Goal: Transaction & Acquisition: Purchase product/service

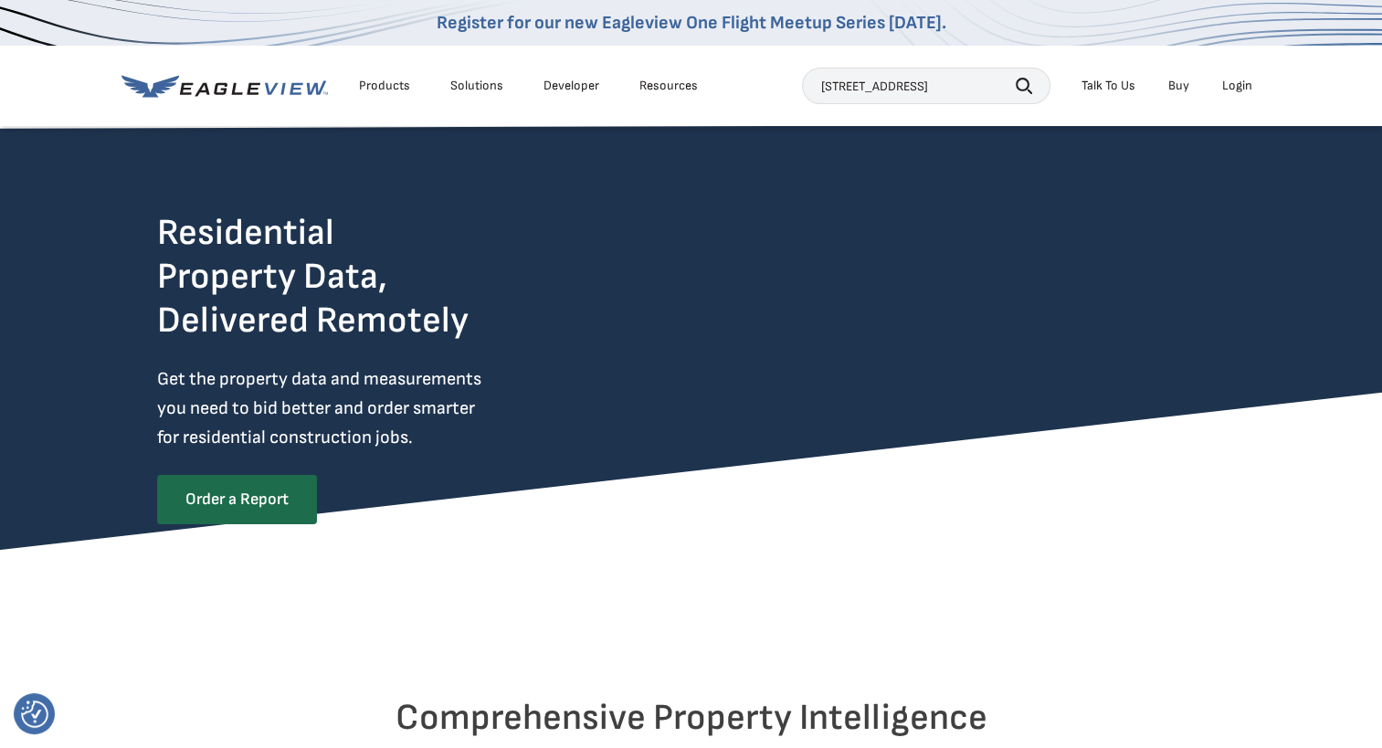
type input "[STREET_ADDRESS]"
click at [1027, 83] on icon "button" at bounding box center [1024, 86] width 16 height 16
click at [1016, 71] on button "Search" at bounding box center [1024, 84] width 16 height 27
click at [1231, 86] on div "Login" at bounding box center [1238, 86] width 30 height 16
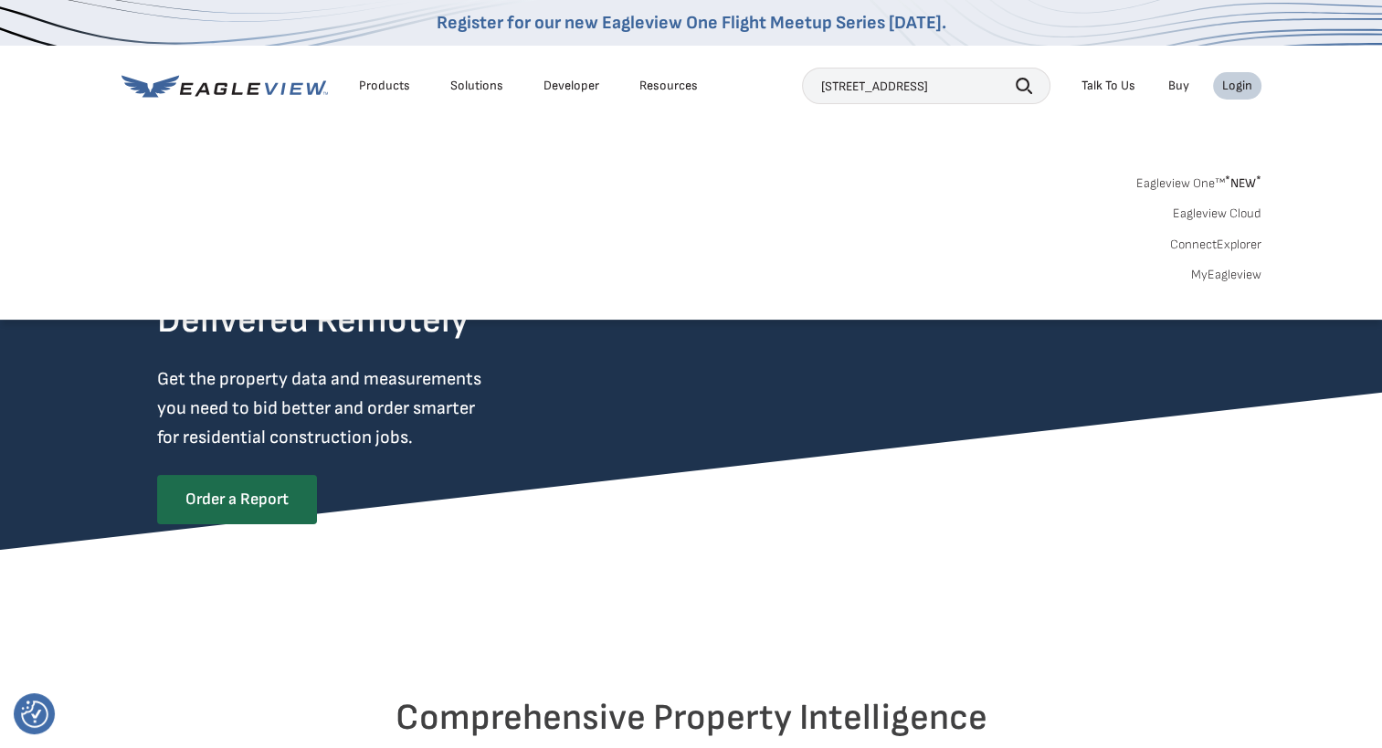
click at [1228, 280] on link "MyEagleview" at bounding box center [1227, 275] width 70 height 16
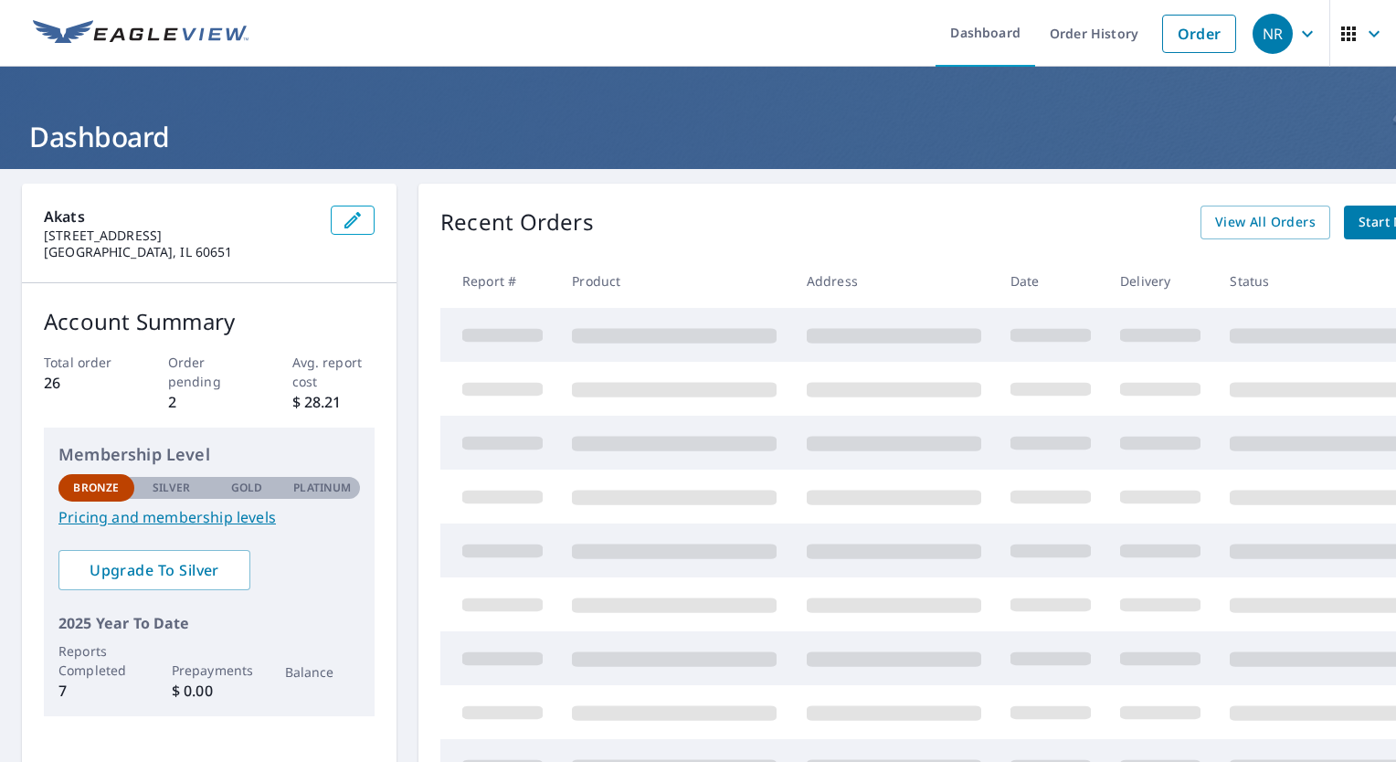
click at [1180, 24] on link "Order" at bounding box center [1199, 34] width 74 height 38
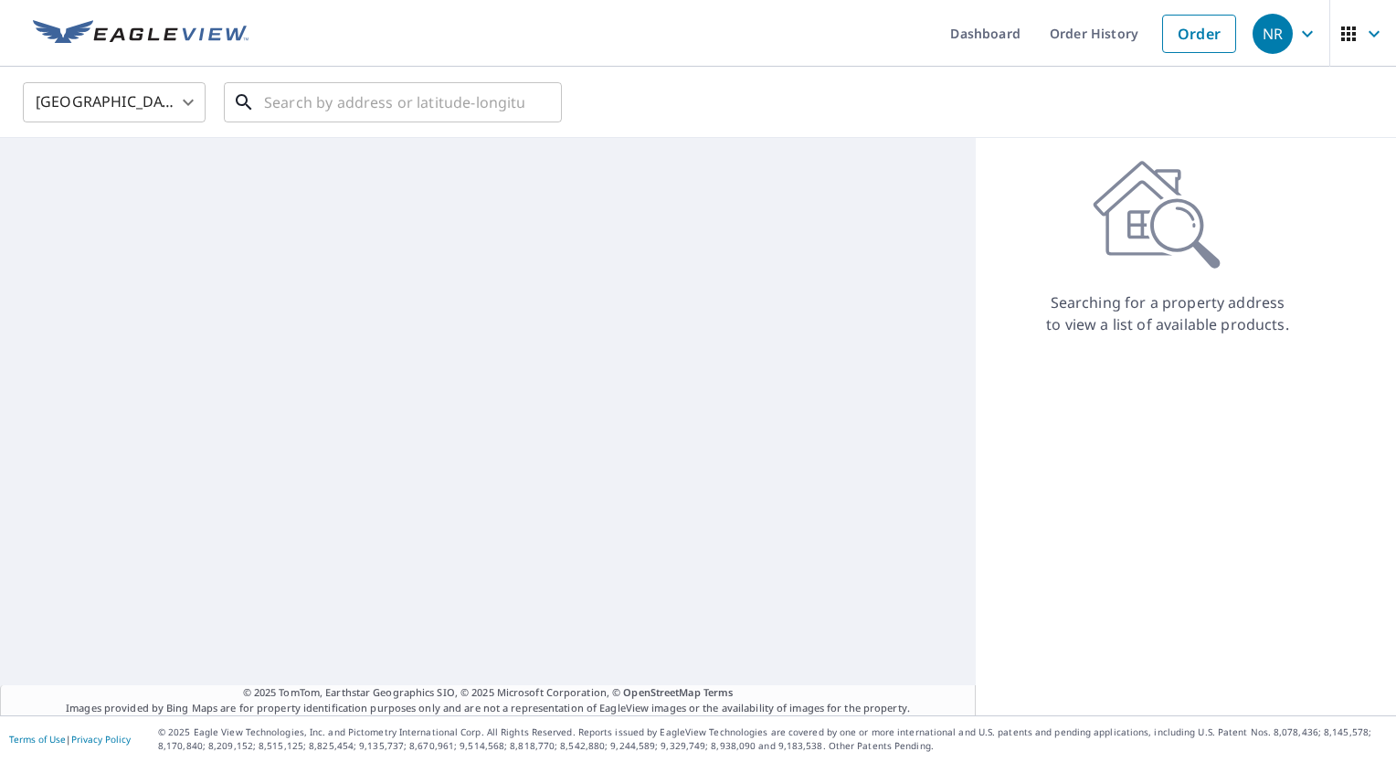
click at [409, 110] on input "text" at bounding box center [394, 102] width 260 height 51
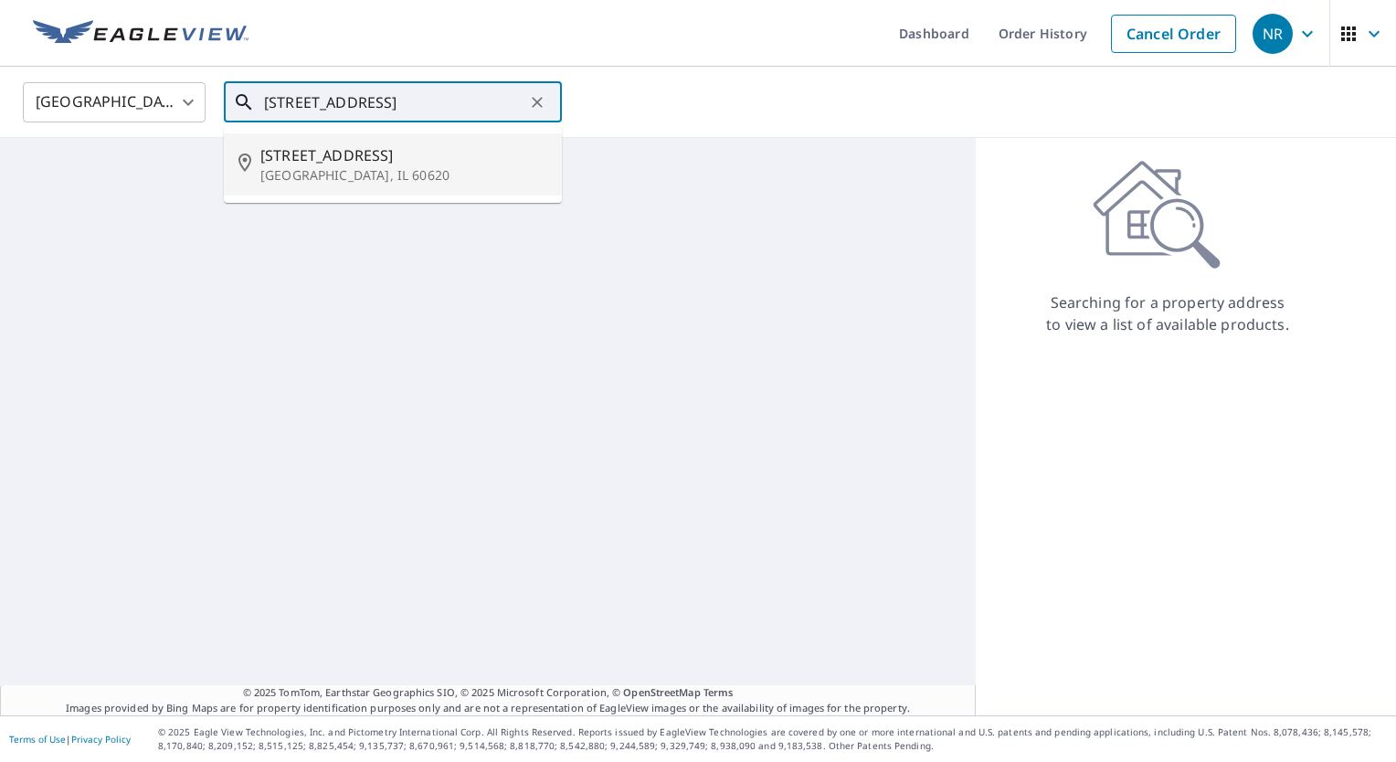
click at [334, 167] on p "[GEOGRAPHIC_DATA], IL 60620" at bounding box center [403, 175] width 287 height 18
type input "[STREET_ADDRESS]"
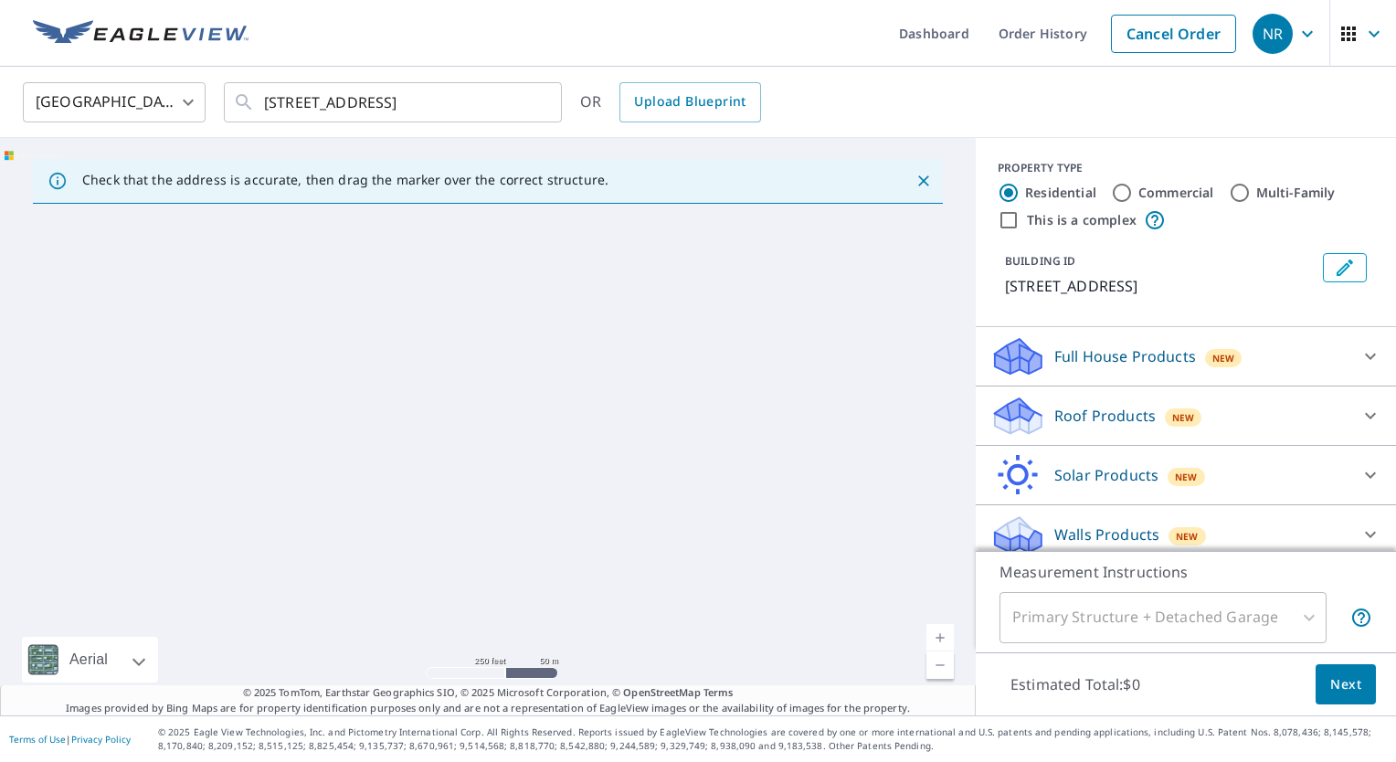
scroll to position [12, 0]
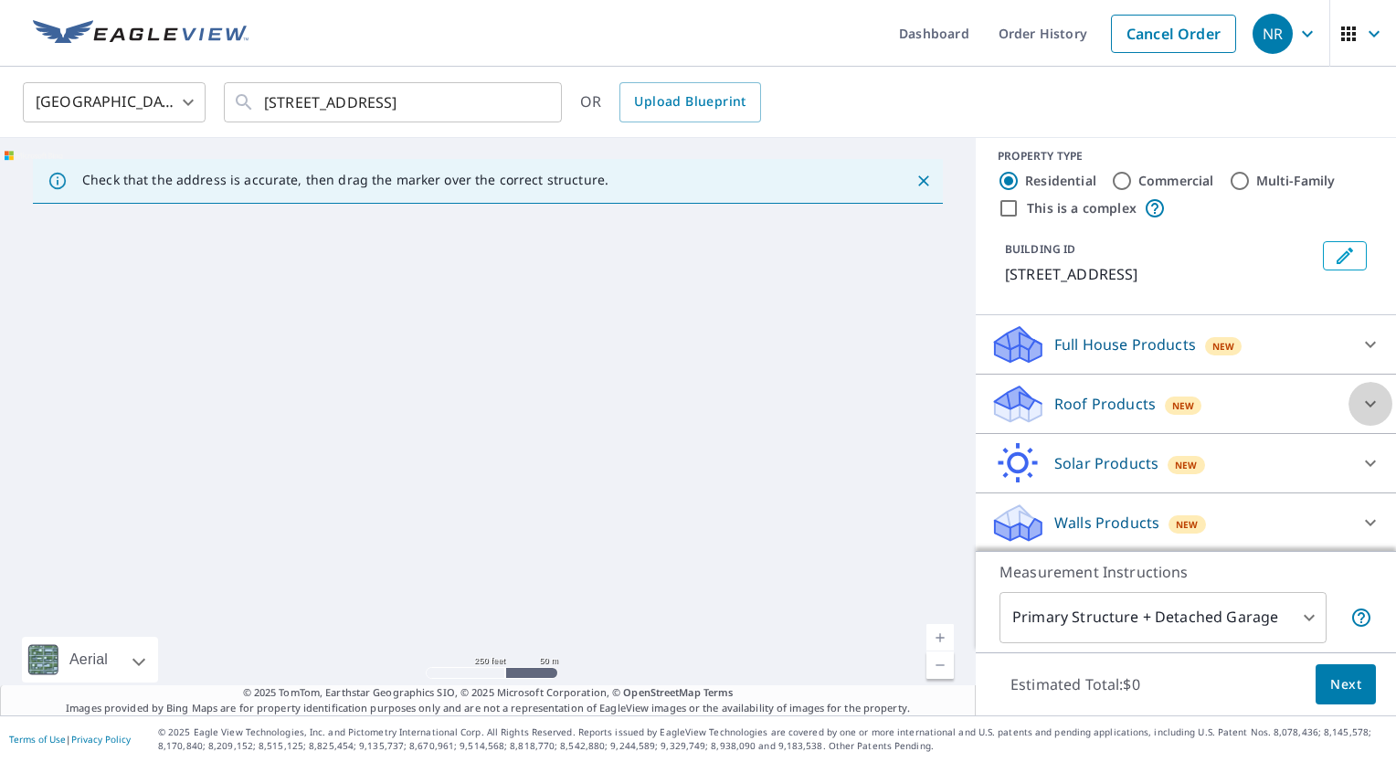
click at [1360, 400] on icon at bounding box center [1371, 404] width 22 height 22
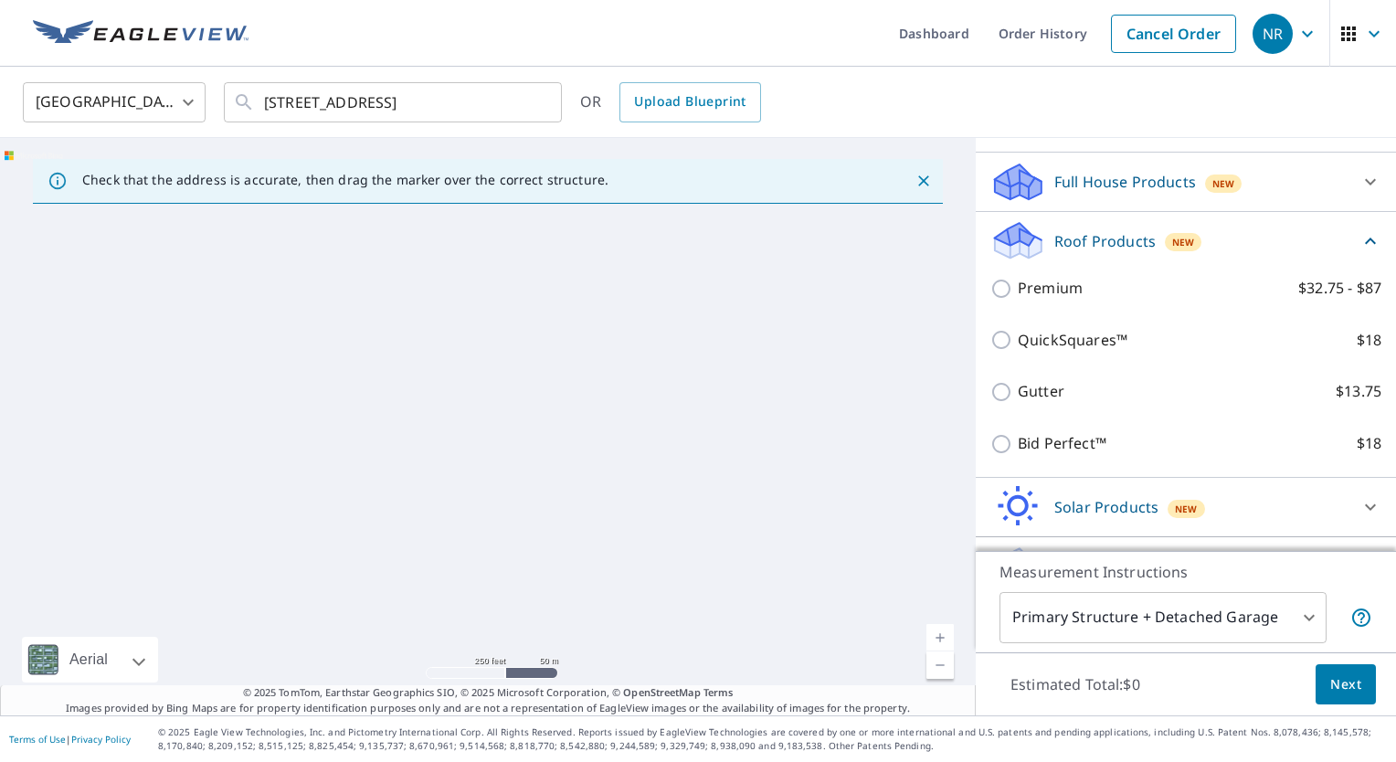
scroll to position [217, 0]
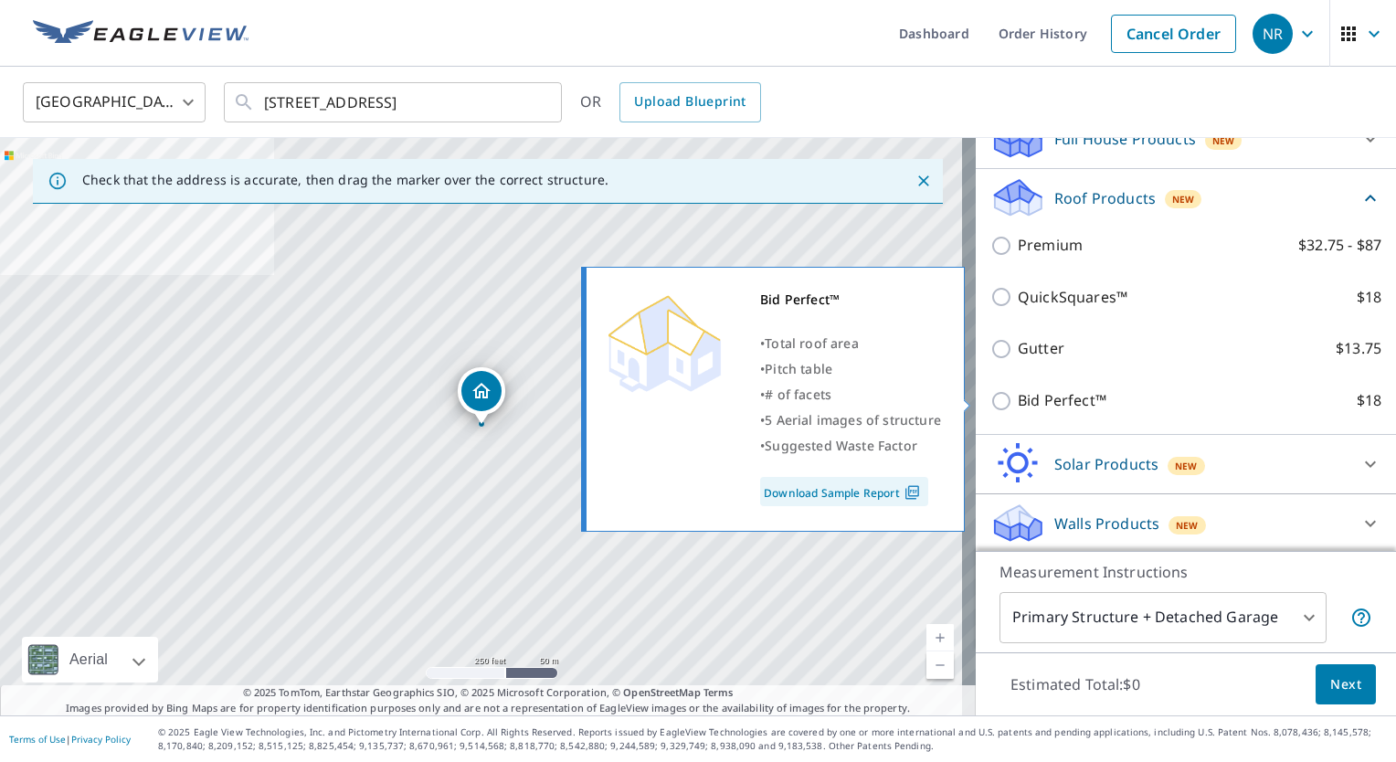
click at [990, 398] on input "Bid Perfect™ $18" at bounding box center [1003, 401] width 27 height 22
checkbox input "true"
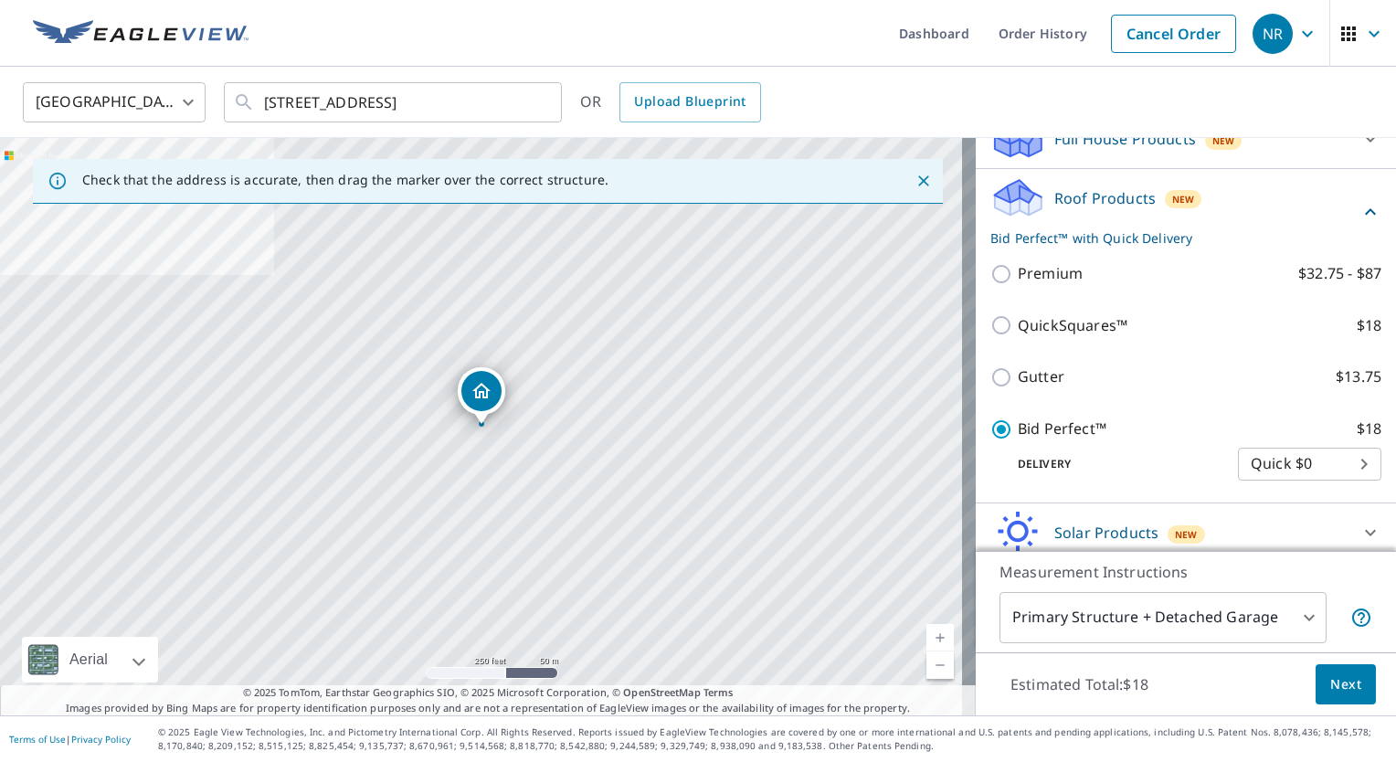
scroll to position [286, 0]
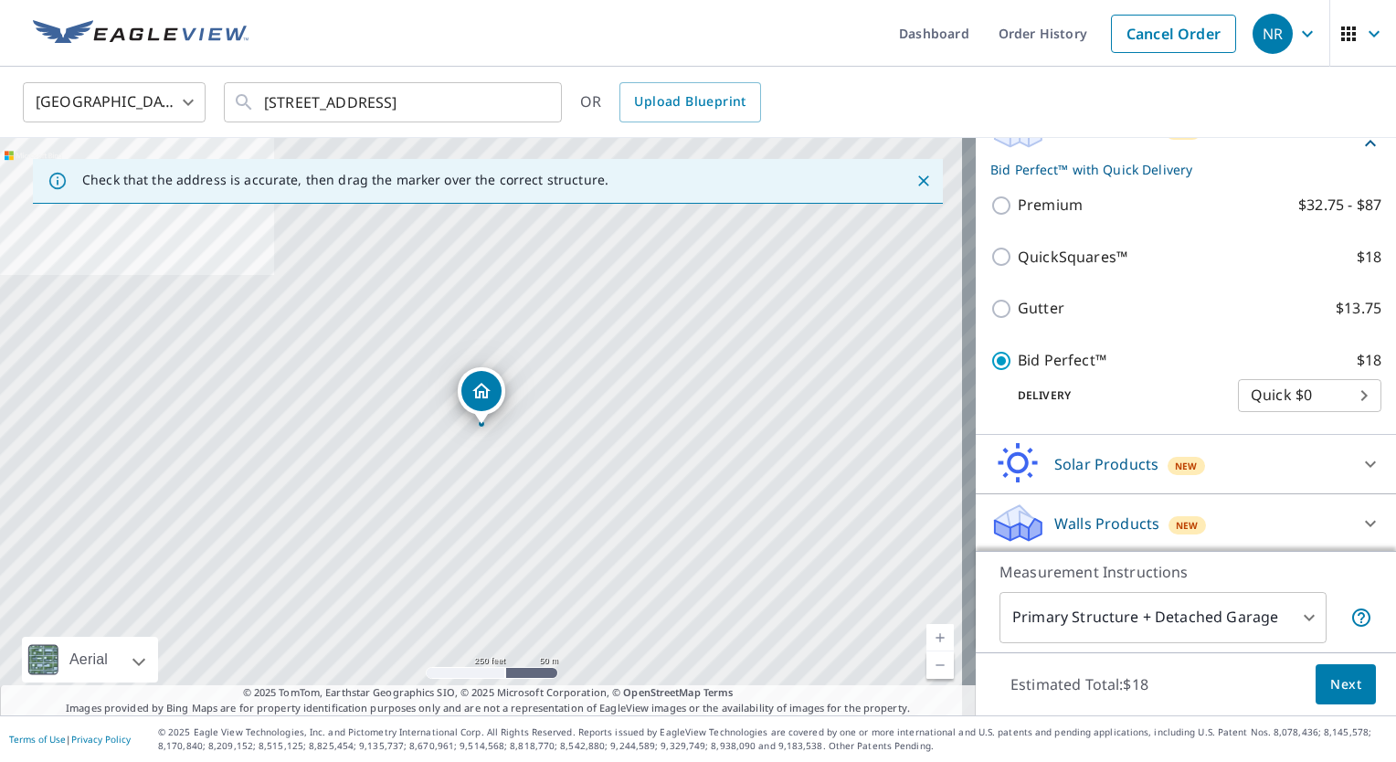
click at [1338, 681] on span "Next" at bounding box center [1345, 684] width 31 height 23
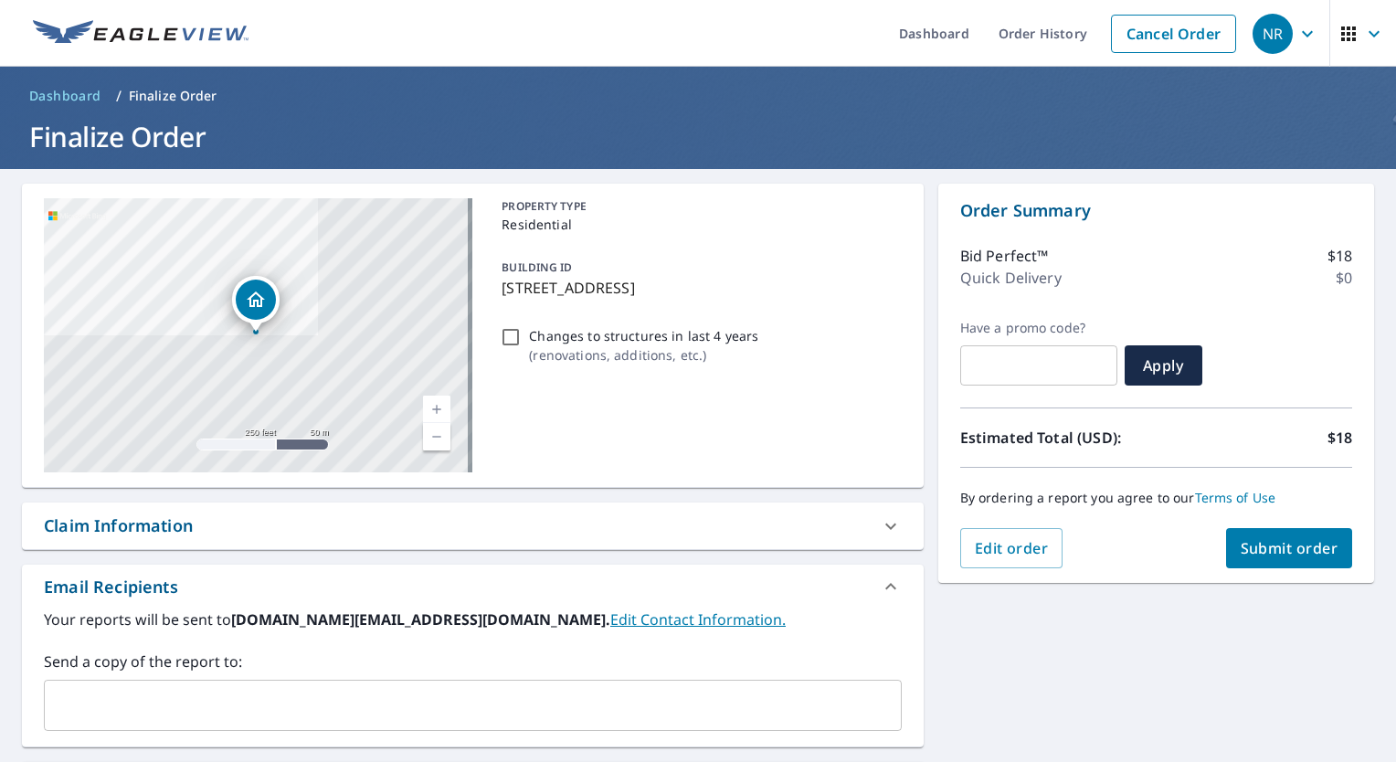
click at [1284, 549] on span "Submit order" at bounding box center [1290, 548] width 98 height 20
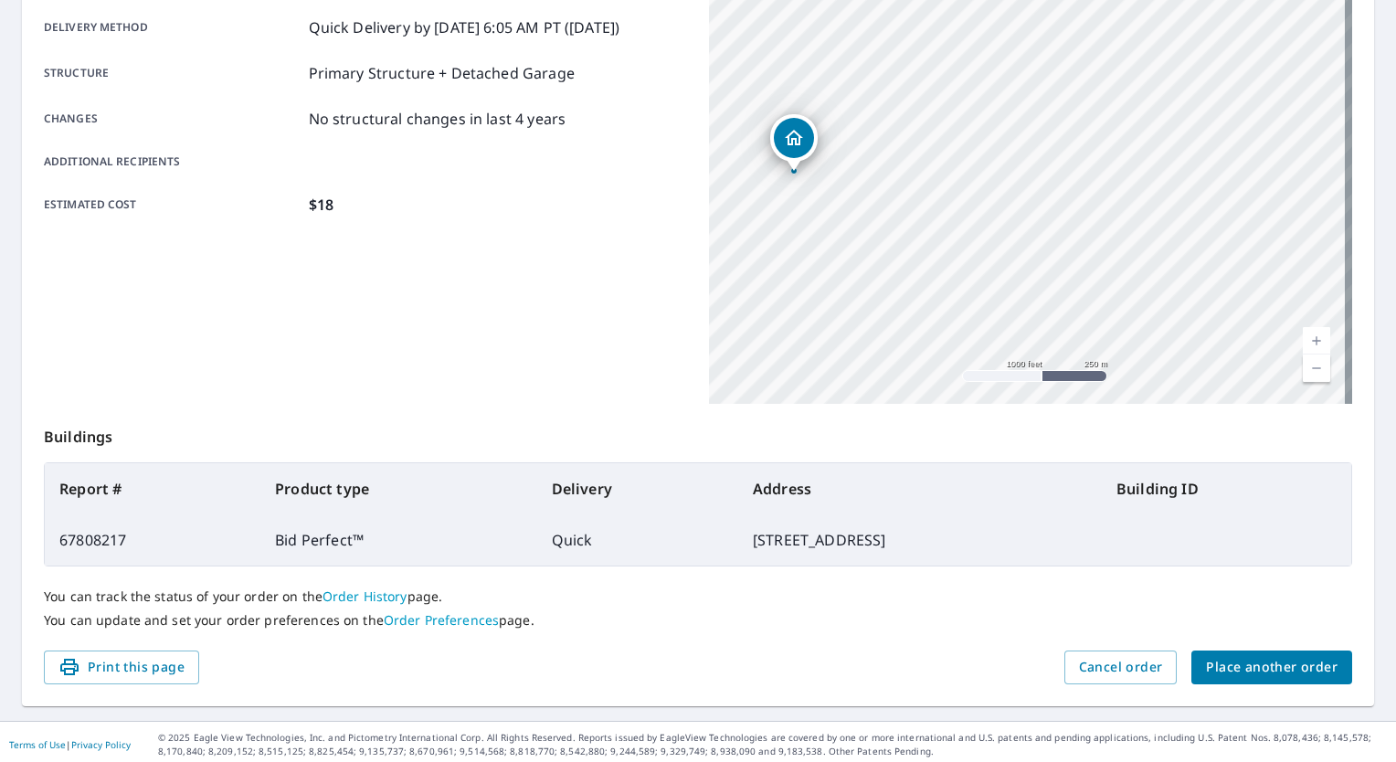
scroll to position [312, 0]
